Goal: Task Accomplishment & Management: Use online tool/utility

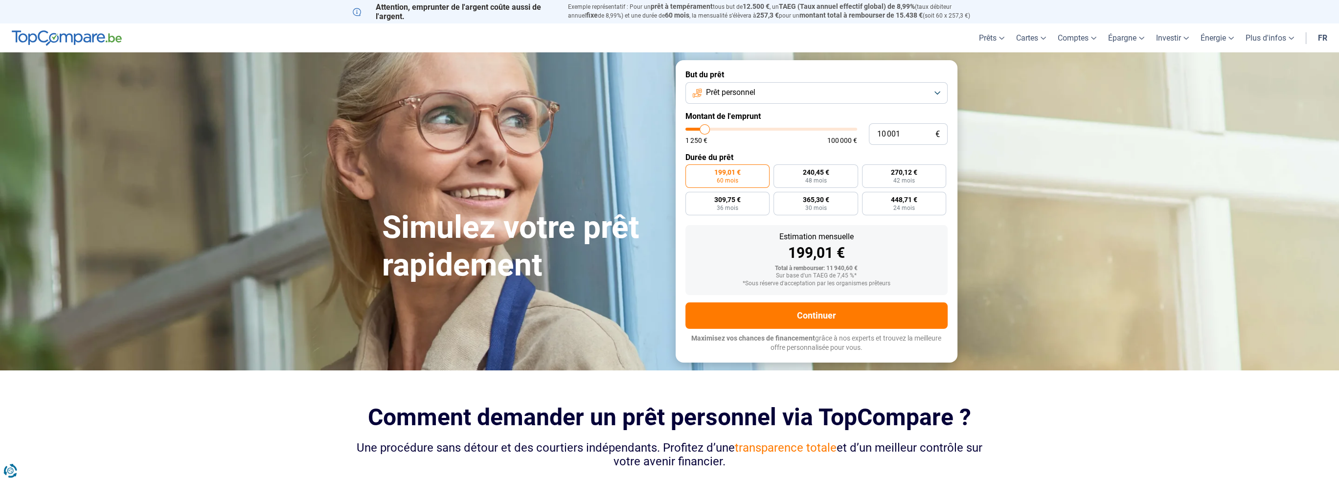
type input "90 500"
type input "90500"
type input "91 000"
type input "91000"
type input "91 250"
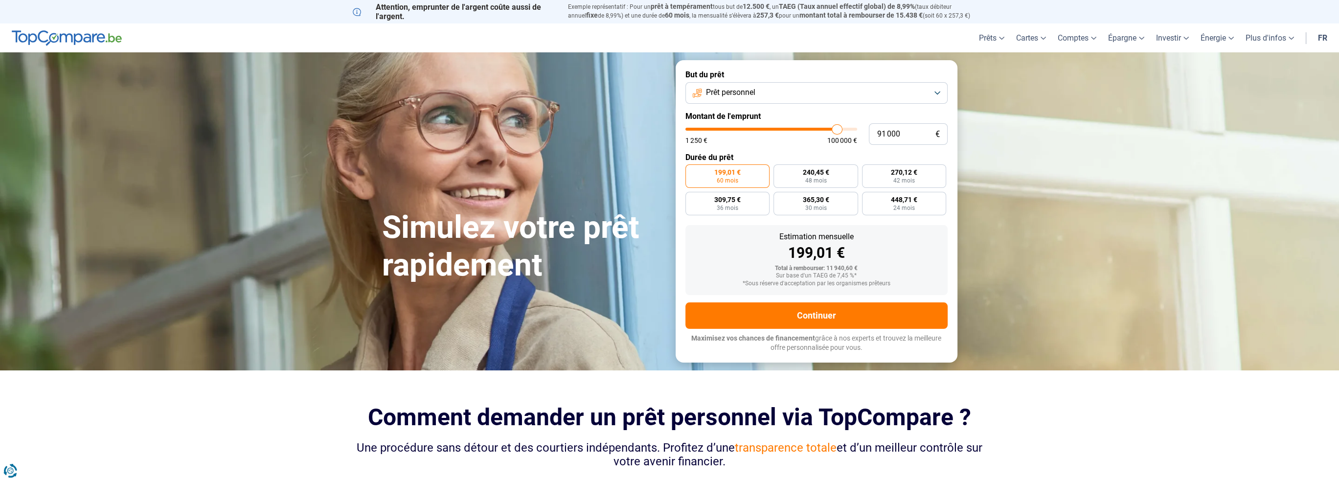
type input "91250"
type input "91 500"
type input "91500"
type input "91 750"
type input "91750"
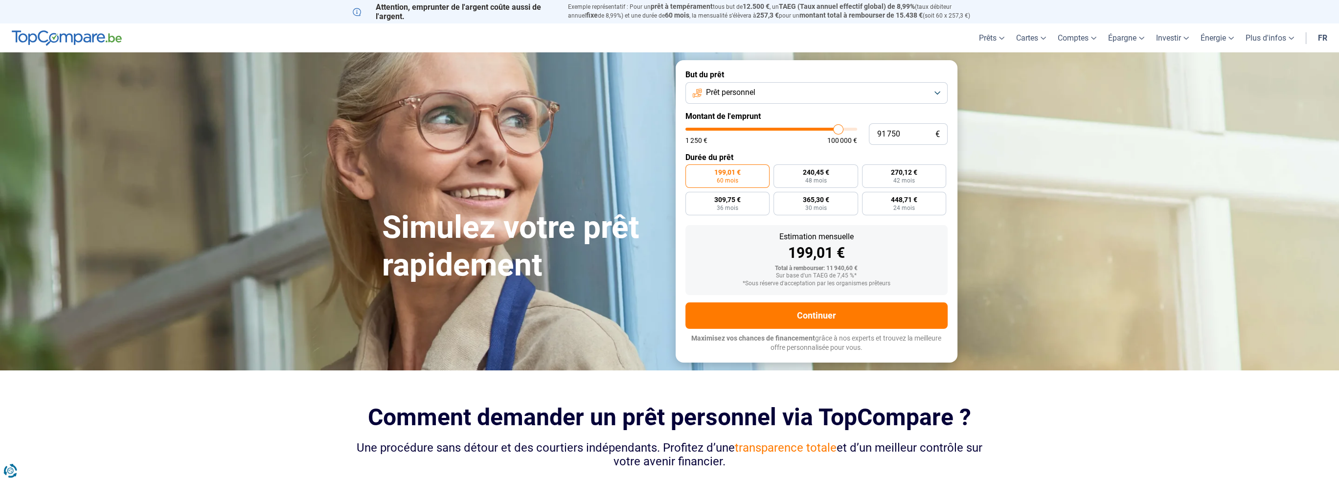
type input "92 250"
type input "92250"
type input "92 500"
type input "92500"
type input "93 000"
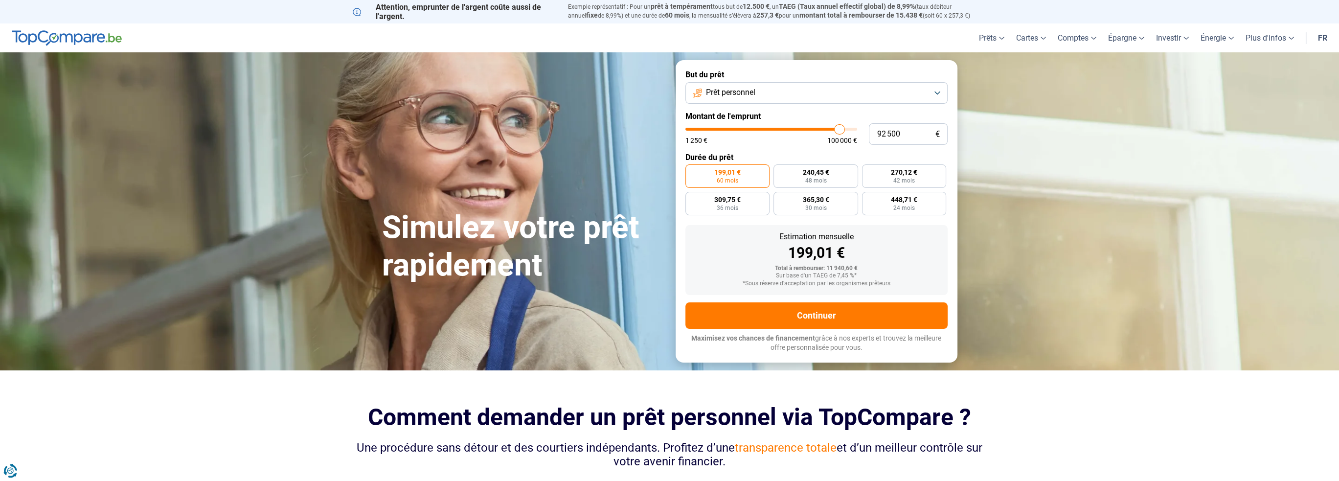
type input "93000"
type input "93 250"
type input "93250"
type input "93 500"
type input "93500"
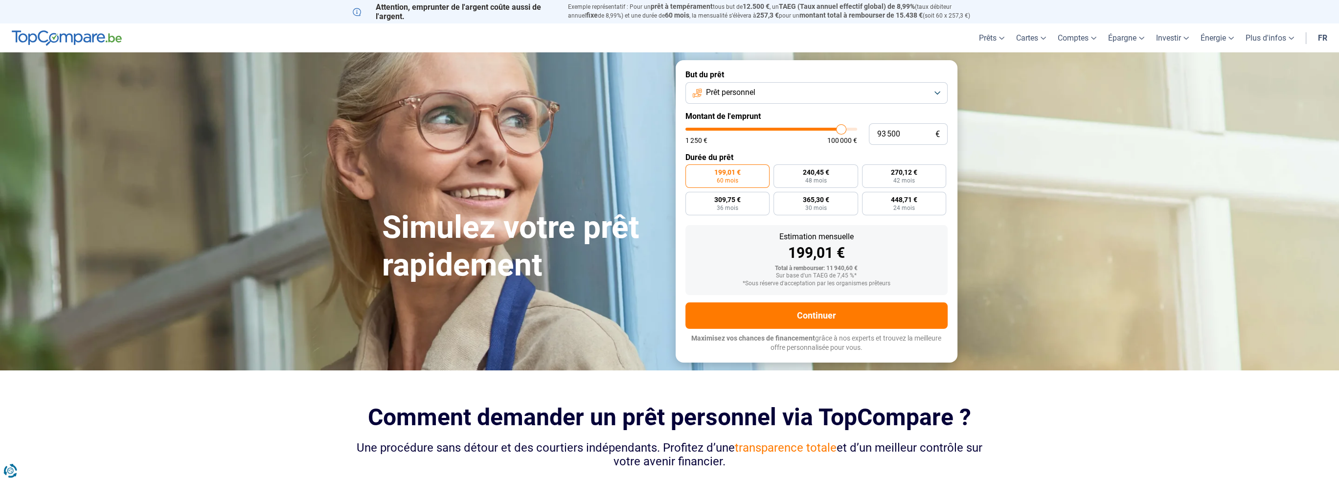
type input "93 750"
type input "93750"
type input "94 000"
type input "94000"
type input "94 250"
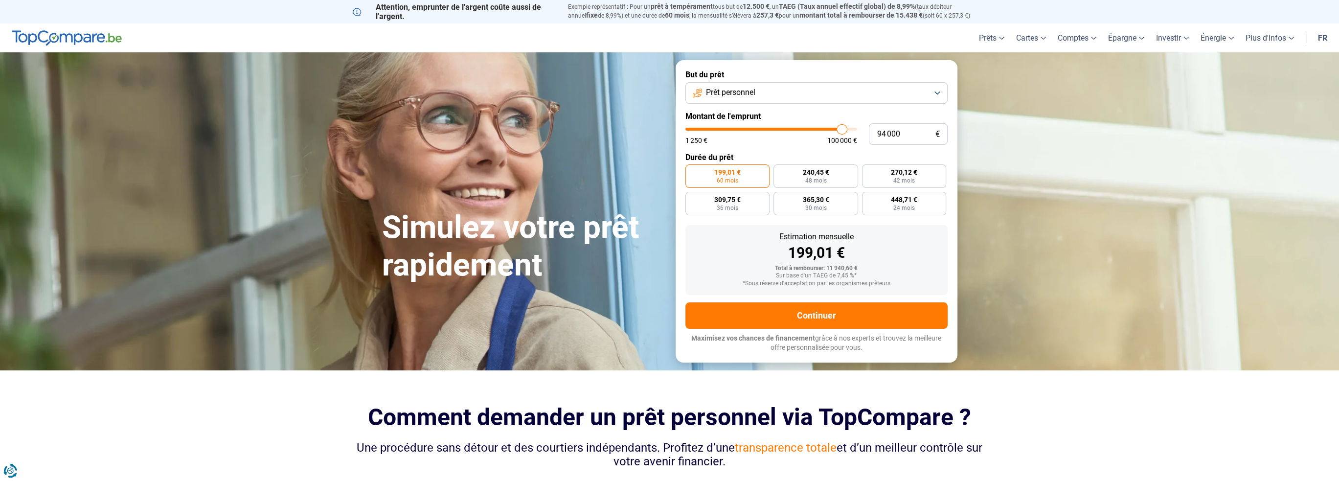
type input "94250"
type input "94 750"
type input "94750"
type input "95 000"
type input "95000"
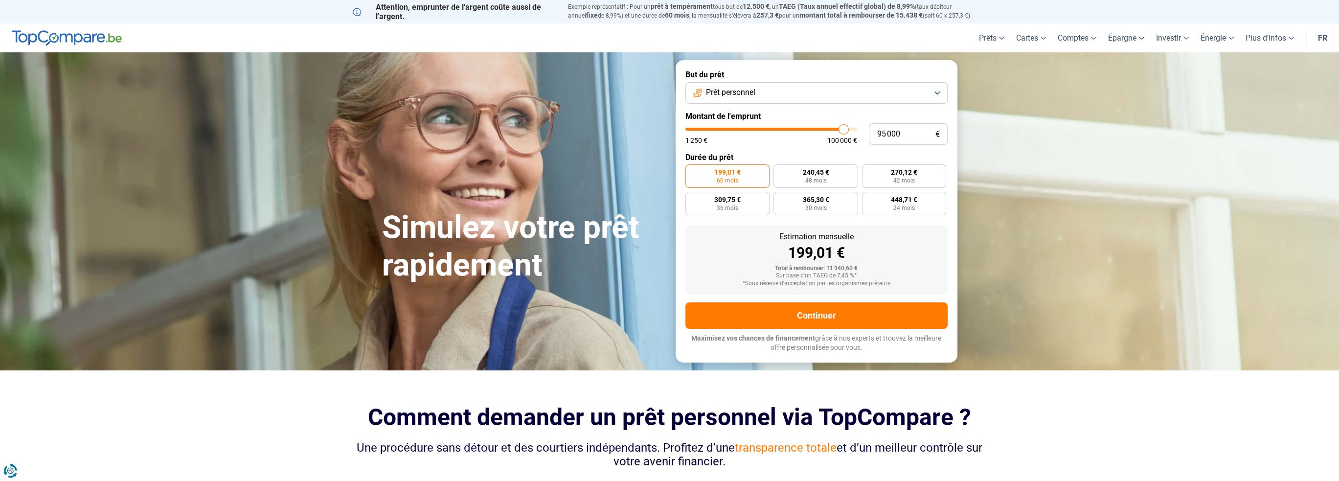
type input "95 250"
type input "95250"
type input "95 750"
type input "95750"
type input "96 250"
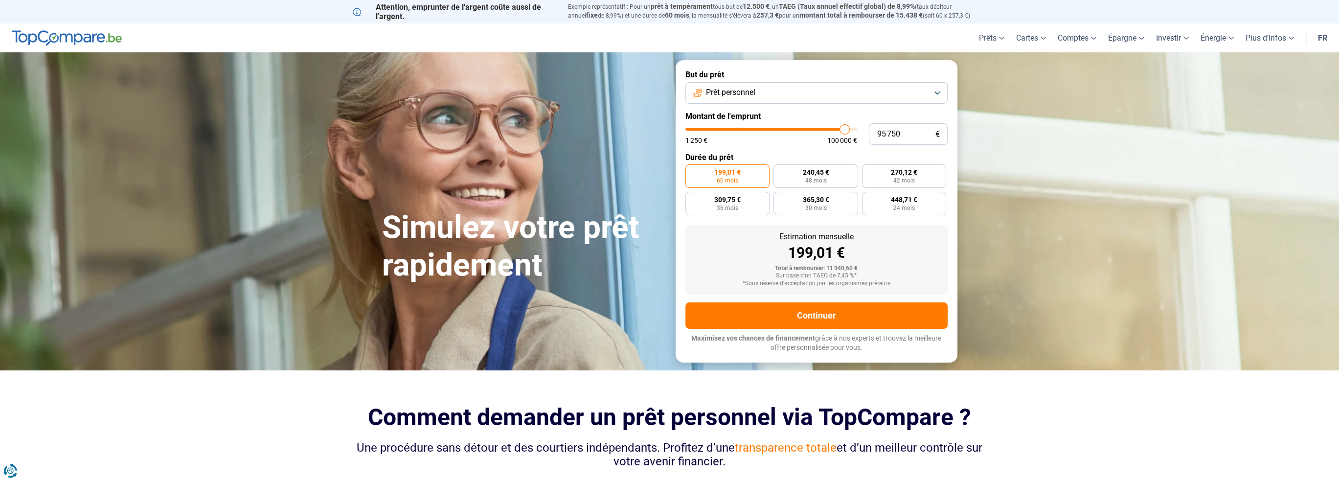
type input "96250"
type input "96 500"
type input "96500"
type input "97 500"
type input "97500"
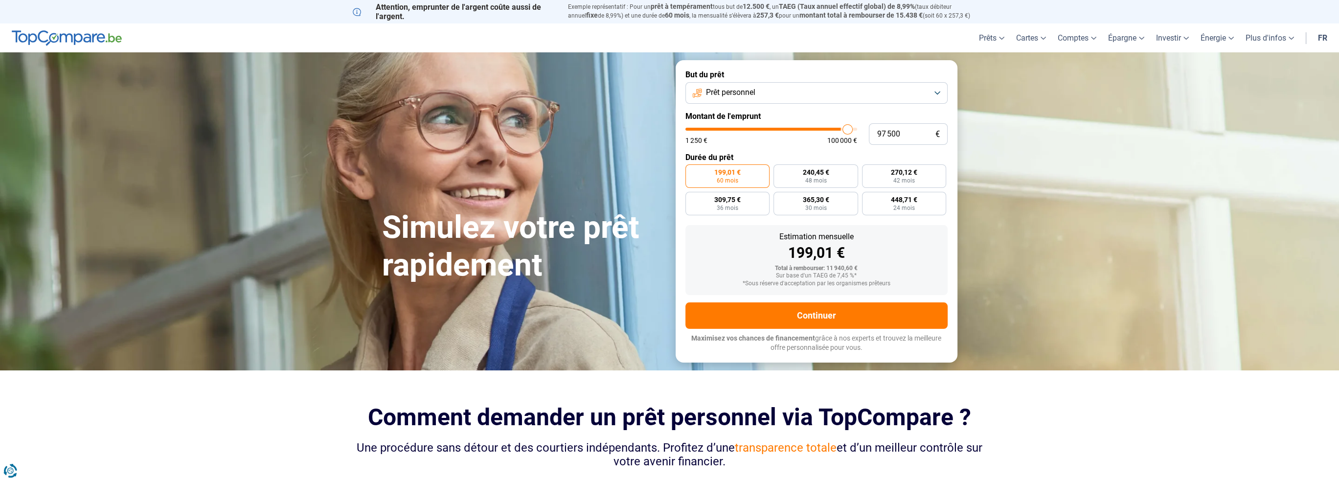
type input "98 000"
type input "98000"
type input "98 250"
type input "98250"
type input "99 000"
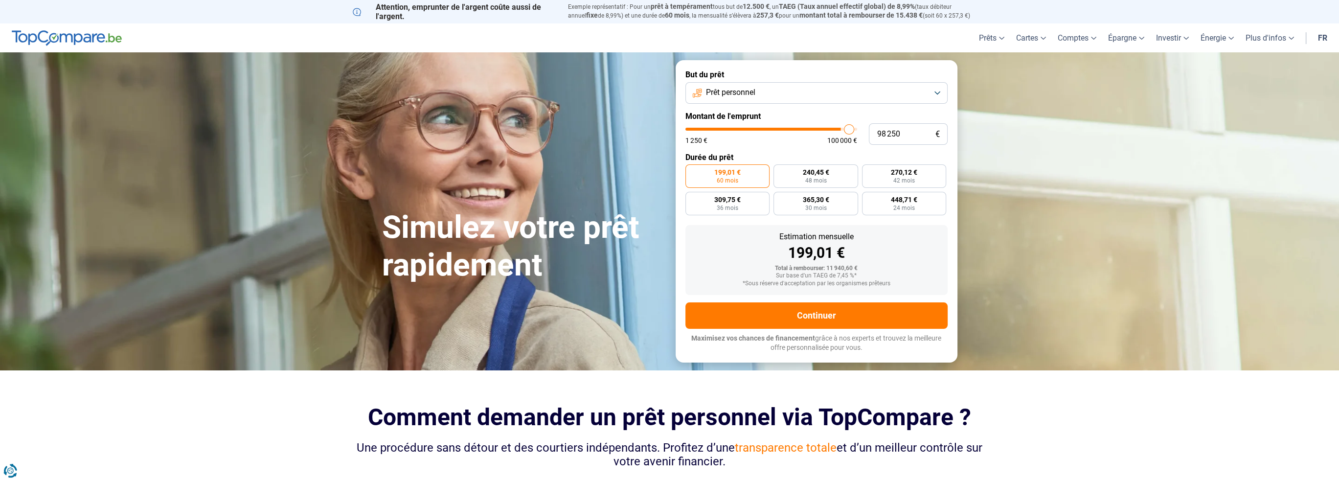
type input "99000"
type input "99 500"
type input "99500"
type input "100 000"
drag, startPoint x: 836, startPoint y: 129, endPoint x: 869, endPoint y: 137, distance: 33.1
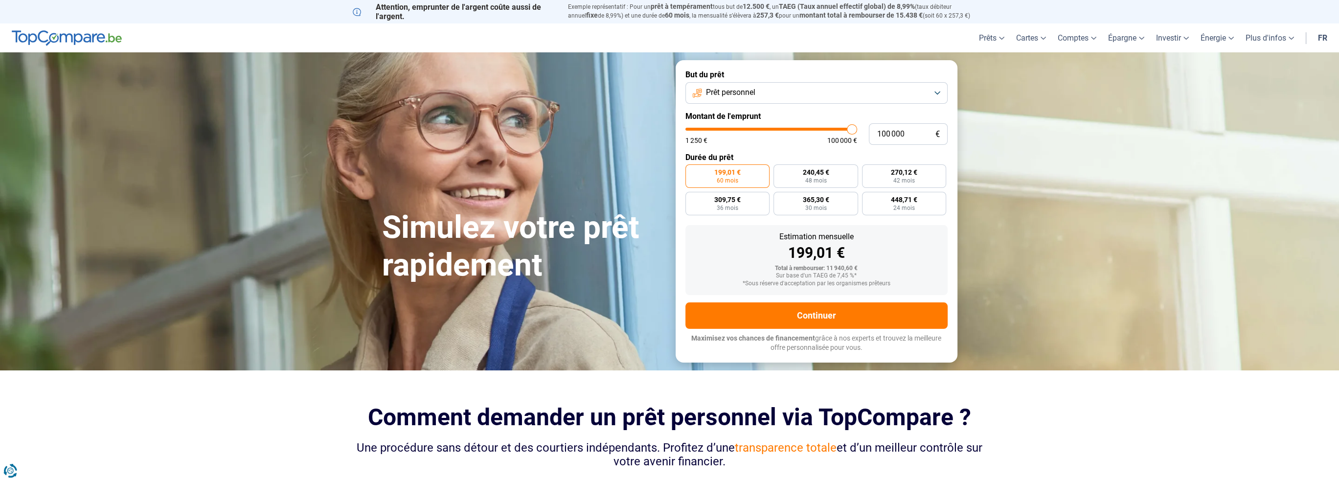
type input "100000"
click at [857, 131] on input "range" at bounding box center [772, 129] width 172 height 3
radio input "false"
click at [805, 83] on button "Prêt personnel" at bounding box center [817, 93] width 262 height 22
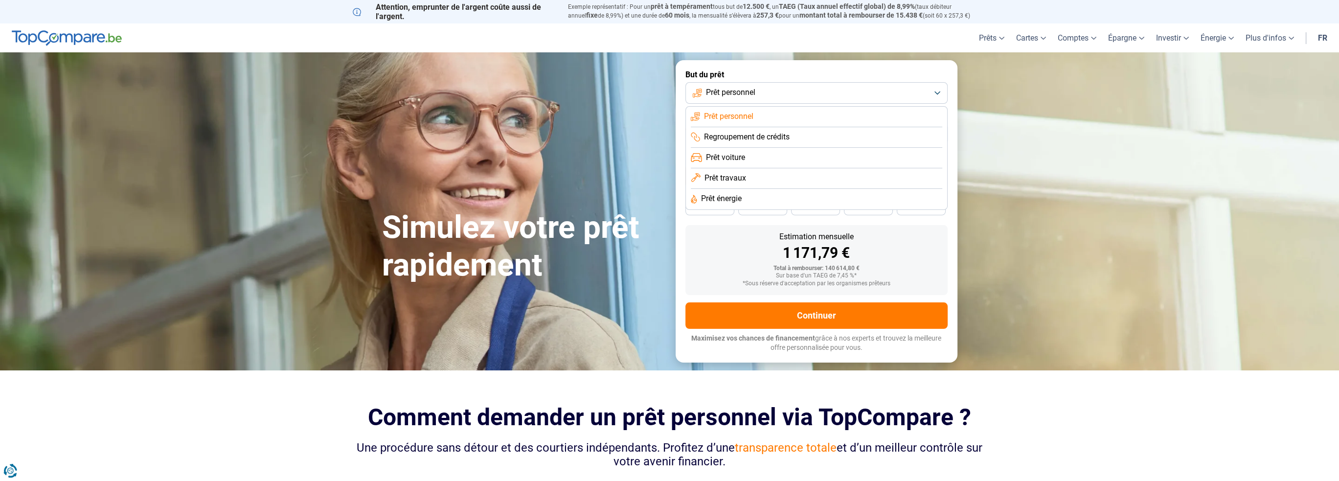
click at [791, 148] on li "Regroupement de crédits" at bounding box center [817, 158] width 252 height 21
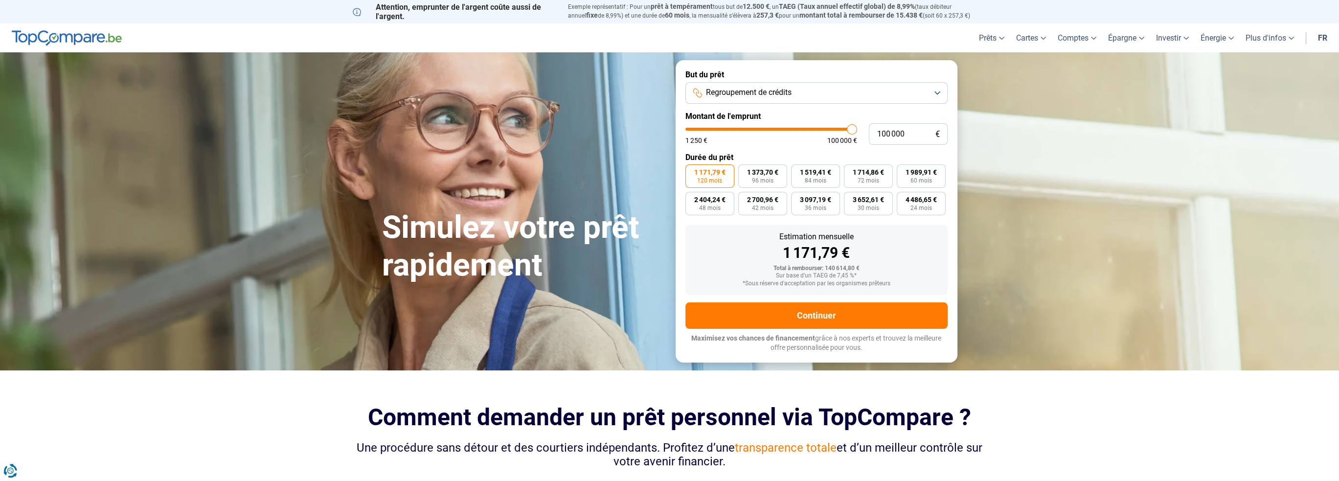
click at [820, 90] on button "Regroupement de crédits" at bounding box center [817, 93] width 262 height 22
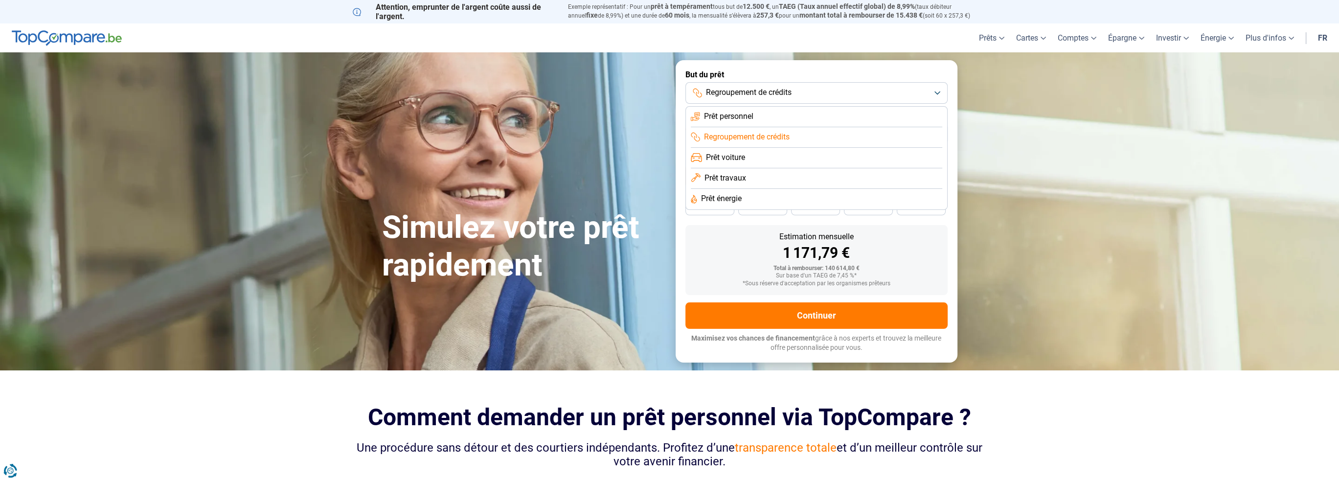
click at [630, 140] on div "Simulez votre prêt rapidement" at bounding box center [523, 211] width 294 height 146
